Goal: Task Accomplishment & Management: Complete application form

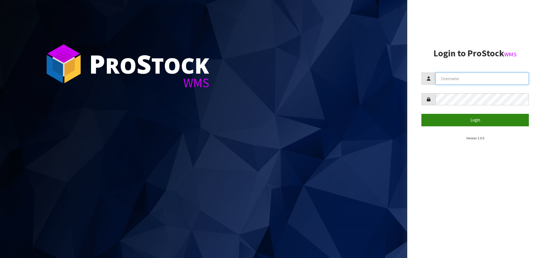
type input "[PERSON_NAME][EMAIL_ADDRESS][DOMAIN_NAME]"
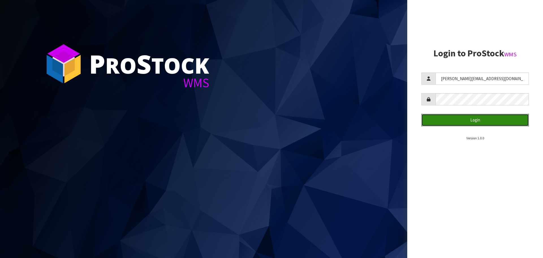
click at [468, 121] on button "Login" at bounding box center [474, 120] width 107 height 12
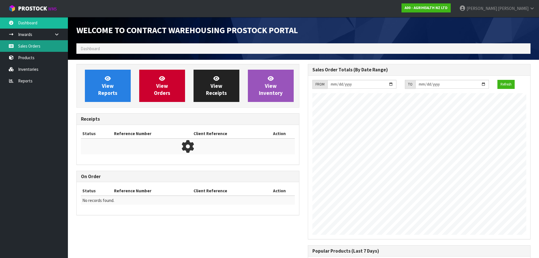
scroll to position [238, 231]
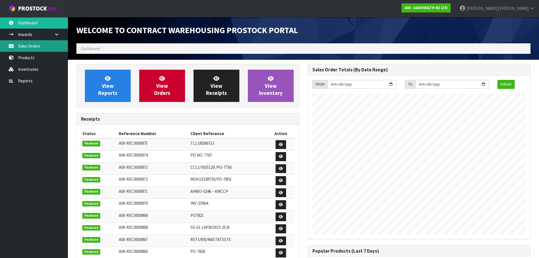
drag, startPoint x: 48, startPoint y: 49, endPoint x: 51, endPoint y: 50, distance: 4.0
click at [48, 49] on link "Sales Orders" at bounding box center [34, 46] width 68 height 12
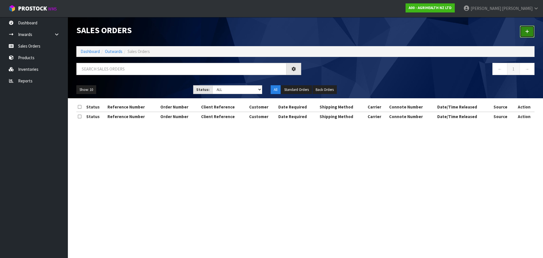
click at [525, 32] on link at bounding box center [527, 31] width 15 height 12
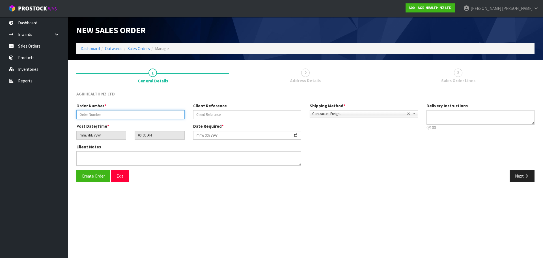
click at [143, 116] on input "text" at bounding box center [130, 114] width 108 height 9
paste input "TR-03619"
type input "TR-03619"
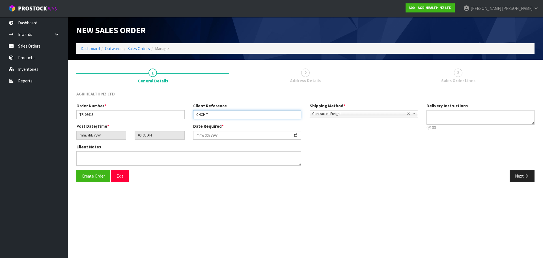
type input "CHCH TRANSFER"
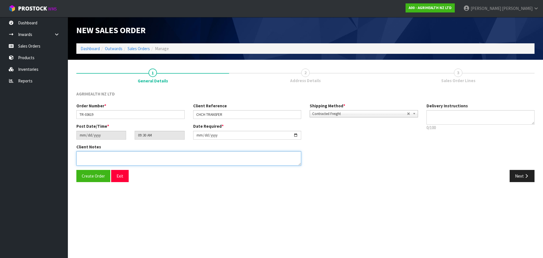
click at [292, 160] on textarea at bounding box center [188, 158] width 225 height 14
type textarea "SHIP BY: OVERNIGHT COURIER"
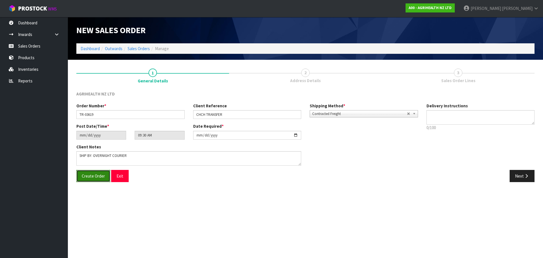
click at [84, 171] on button "Create Order" at bounding box center [93, 176] width 34 height 12
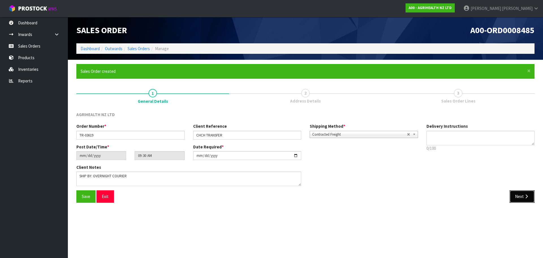
click at [519, 196] on button "Next" at bounding box center [522, 196] width 25 height 12
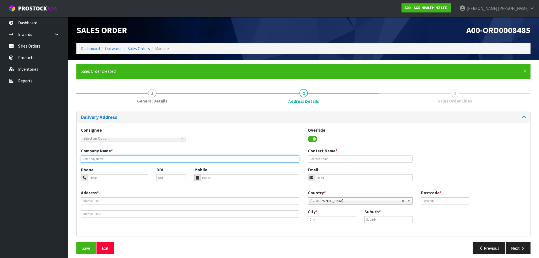
click at [116, 158] on input "text" at bounding box center [190, 158] width 218 height 7
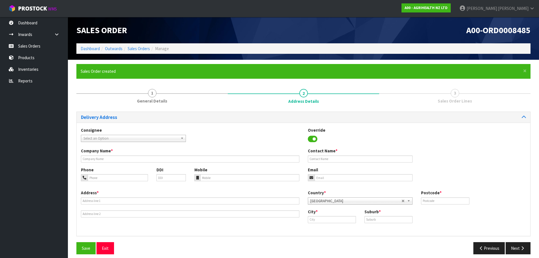
click at [121, 139] on span "Select an Option" at bounding box center [130, 138] width 95 height 7
type input "opz"
click at [119, 154] on li "OPZ EELCHC - OPZEELAND [GEOGRAPHIC_DATA]" at bounding box center [133, 154] width 102 height 7
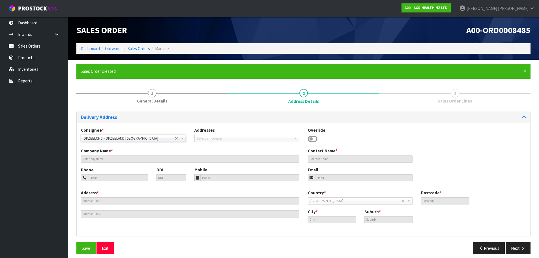
type input "OPZEELAND [GEOGRAPHIC_DATA]"
type input "[STREET_ADDRESS]"
type input "8042"
type input "[GEOGRAPHIC_DATA]"
type input "HORNBY SOUTH"
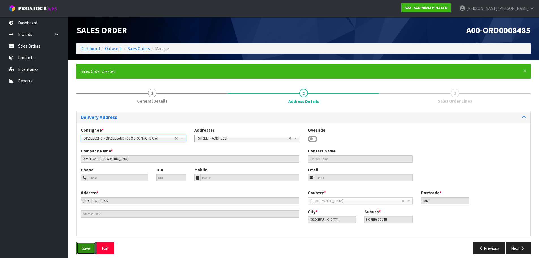
click at [83, 247] on span "Save" at bounding box center [86, 247] width 8 height 5
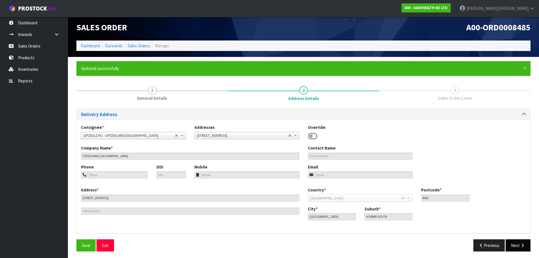
scroll to position [5, 0]
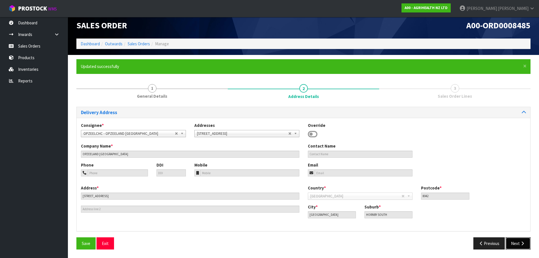
click at [517, 243] on button "Next" at bounding box center [517, 243] width 25 height 12
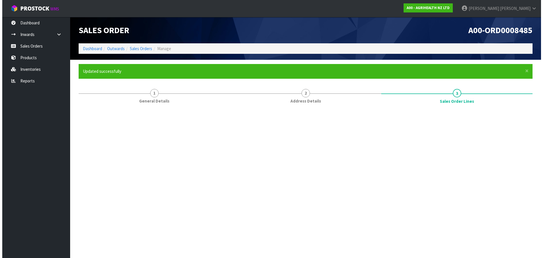
scroll to position [0, 0]
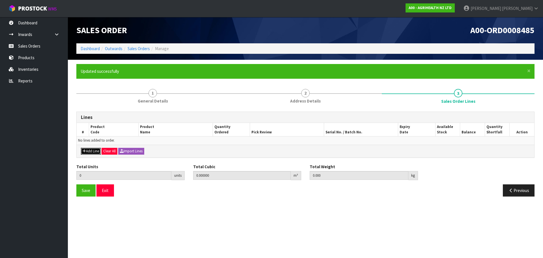
click at [97, 151] on button "Add Line" at bounding box center [91, 151] width 20 height 7
type input "0"
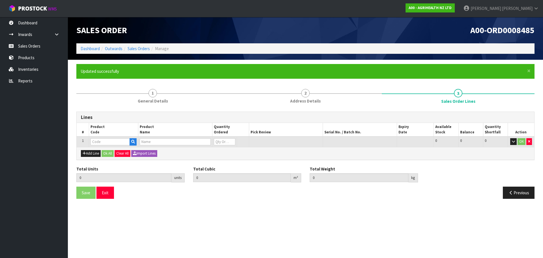
click at [103, 139] on input "text" at bounding box center [110, 141] width 39 height 7
type input "3300"
type input "0.000000"
type input "0.000"
type input "GONASYN 100ML PLASTIC RVM"
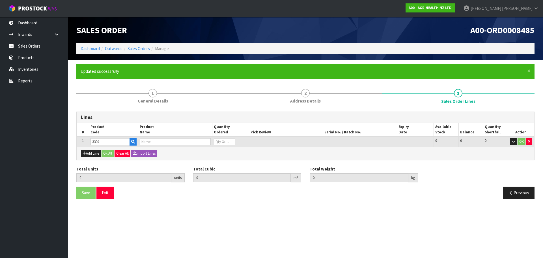
type input "0"
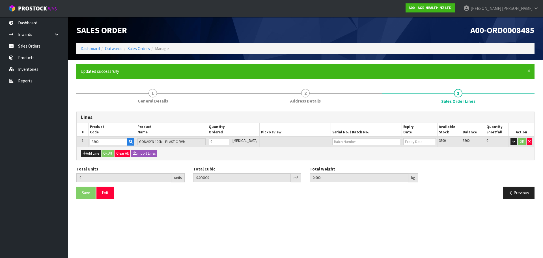
type input "3300"
type input "3"
type input "0.00108"
type input "0.45"
type input "3"
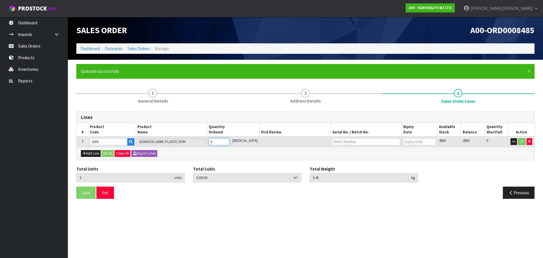
type input "30"
type input "0.0108"
type input "4.5"
type input "30"
type input "300"
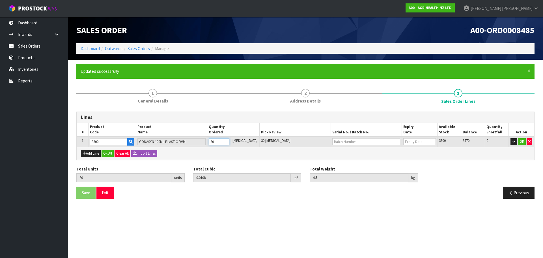
type input "0.157248"
type input "40.95"
type input "300"
type input "GP0725"
type input "[DATE]"
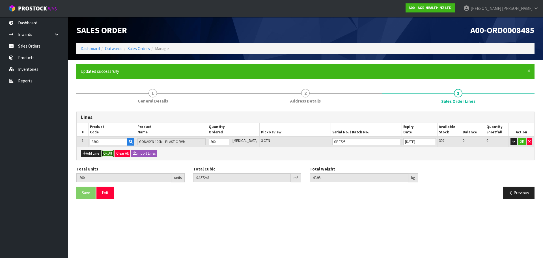
click at [107, 154] on button "Ok All" at bounding box center [108, 153] width 12 height 7
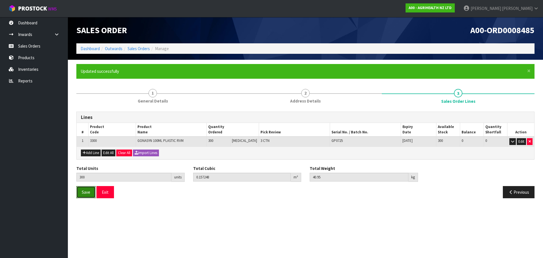
click at [83, 193] on span "Save" at bounding box center [86, 191] width 8 height 5
